Goal: Task Accomplishment & Management: Use online tool/utility

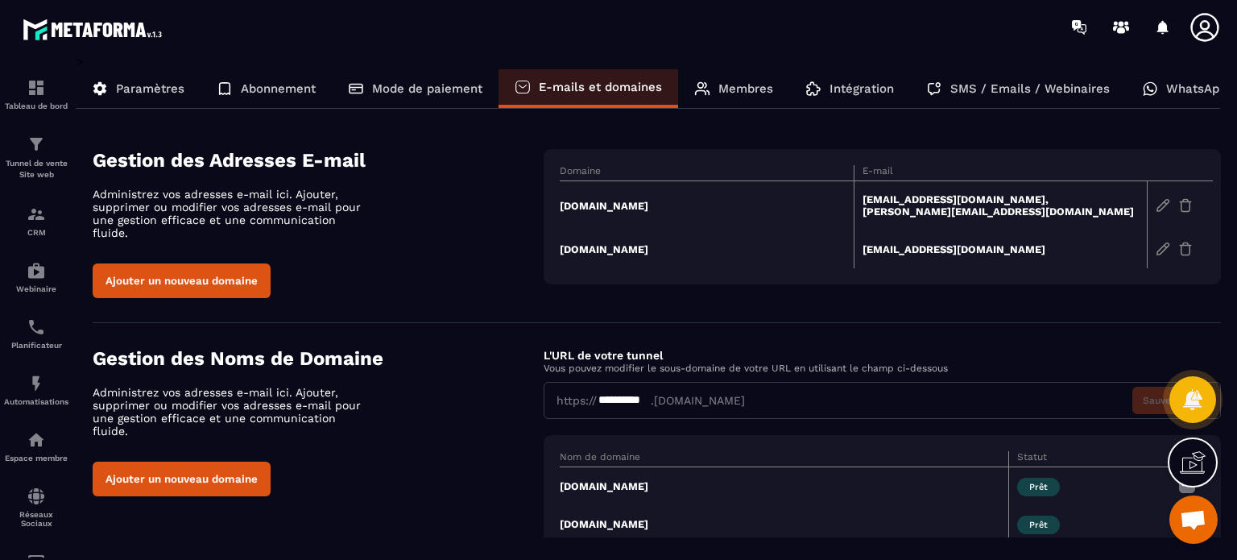
click at [150, 69] on div "Paramètres" at bounding box center [138, 88] width 125 height 39
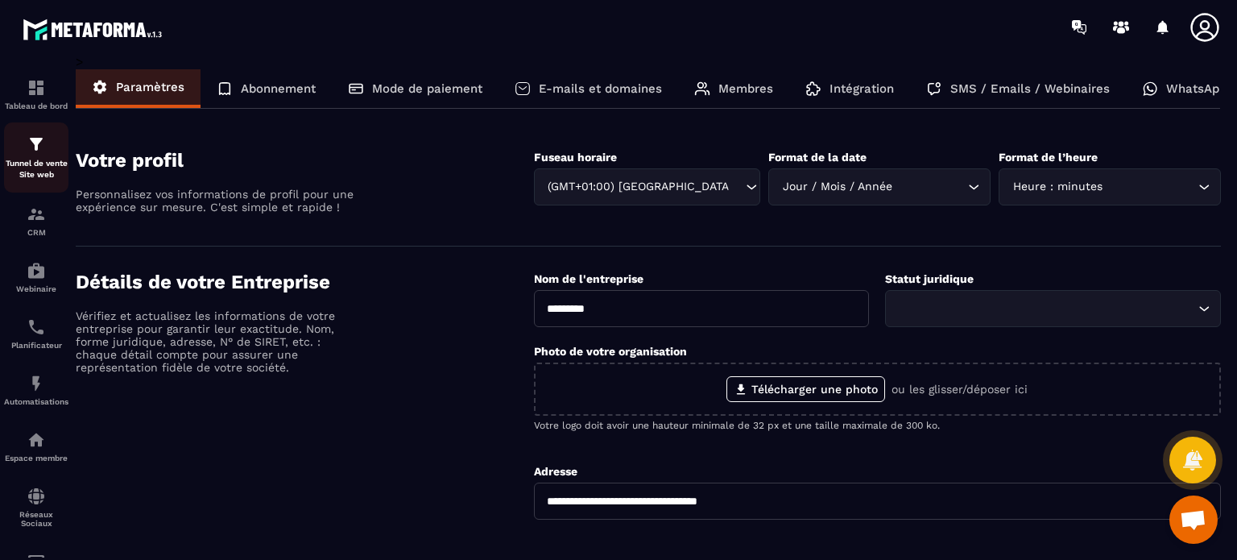
click at [51, 146] on div "Tunnel de vente Site web" at bounding box center [36, 157] width 64 height 46
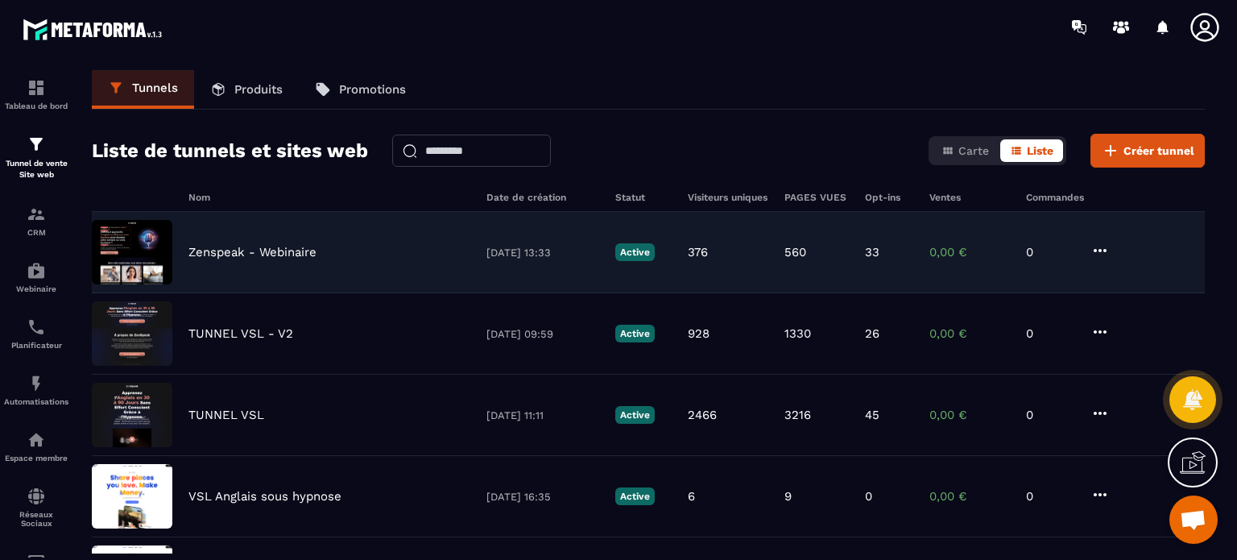
click at [279, 252] on p "Zenspeak - Webinaire" at bounding box center [252, 252] width 128 height 14
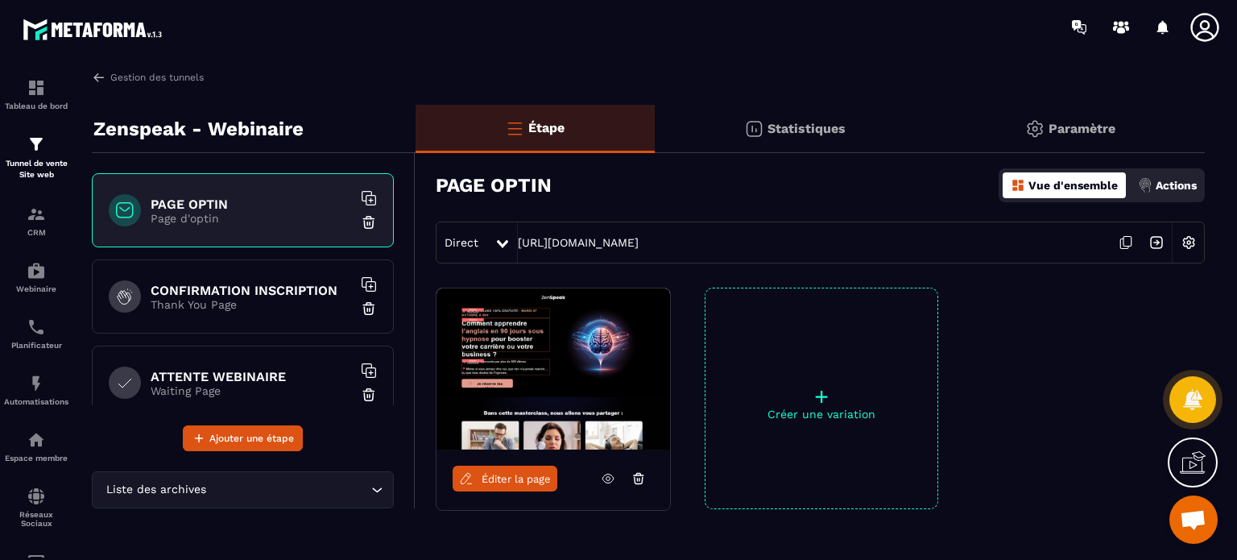
click at [287, 295] on h6 "CONFIRMATION INSCRIPTION" at bounding box center [251, 290] width 201 height 15
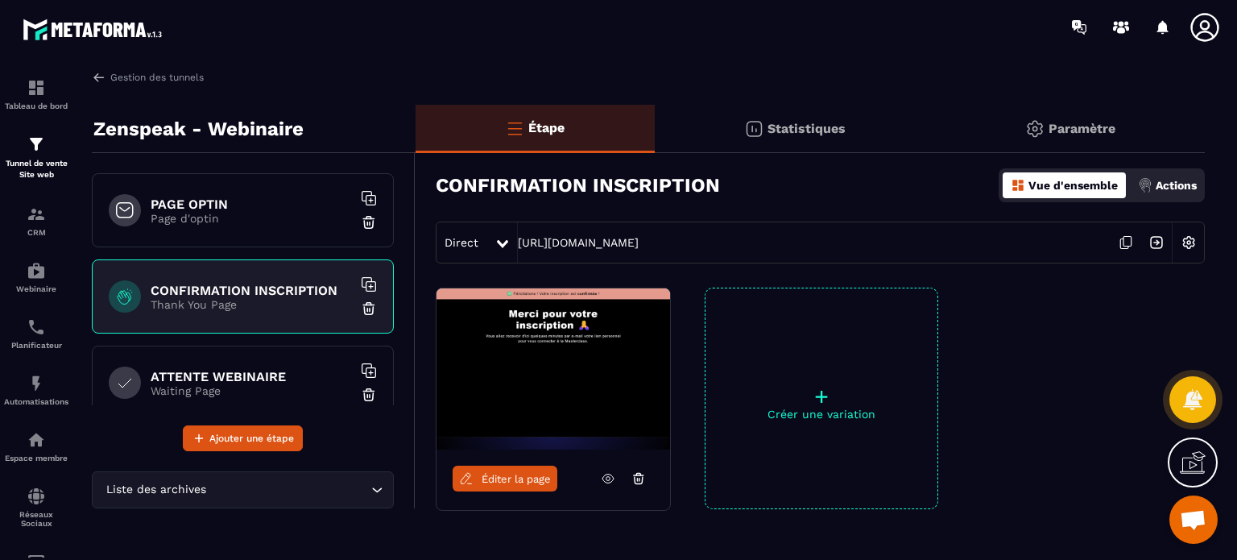
click at [611, 481] on icon at bounding box center [607, 478] width 11 height 9
click at [26, 293] on p "Webinaire" at bounding box center [36, 288] width 64 height 9
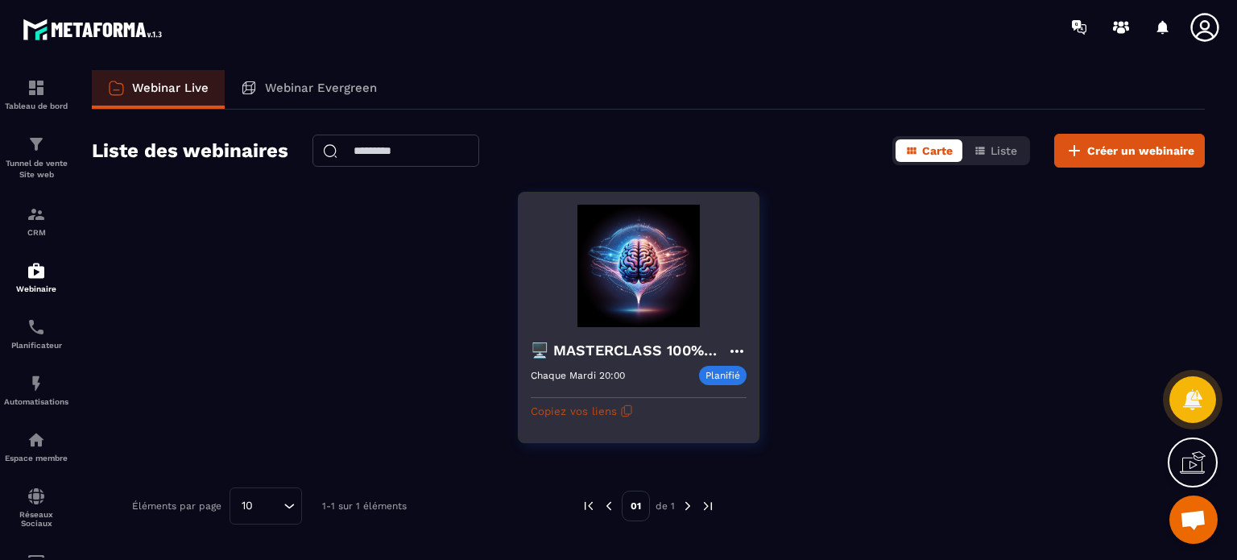
click at [601, 412] on button "Copiez vos liens" at bounding box center [582, 411] width 102 height 26
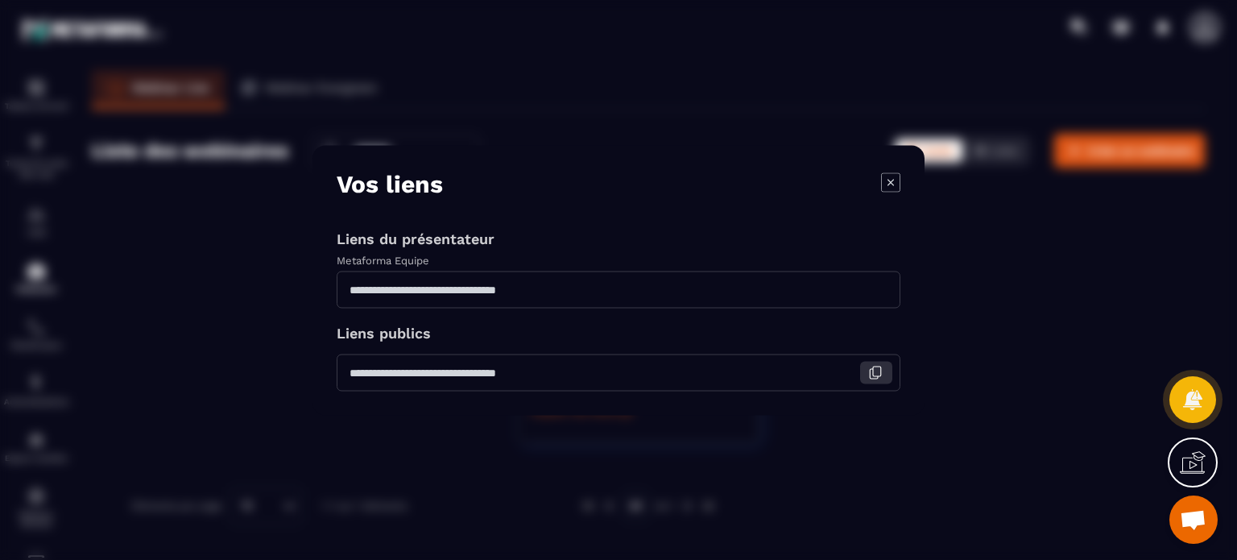
click at [872, 370] on icon "Modal window" at bounding box center [875, 372] width 14 height 14
